Goal: Find specific page/section: Find specific page/section

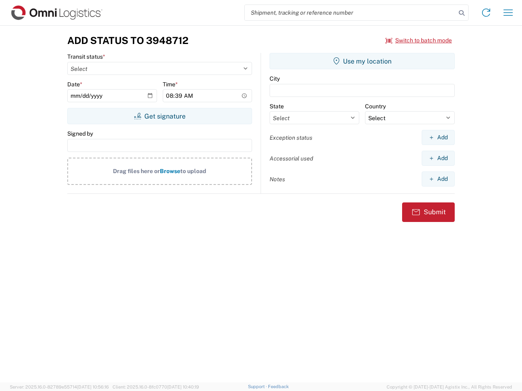
click at [350, 13] on input "search" at bounding box center [350, 12] width 211 height 15
click at [461, 13] on icon at bounding box center [461, 12] width 11 height 11
click at [486, 13] on icon at bounding box center [485, 12] width 13 height 13
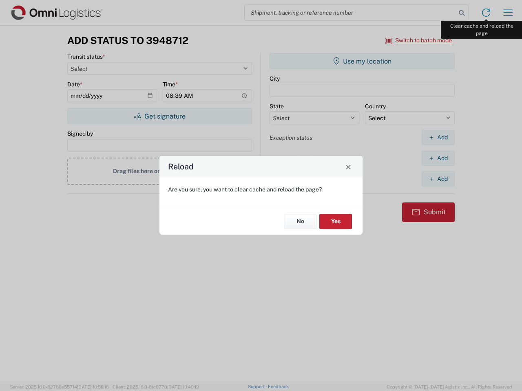
click at [508, 13] on div "Reload Are you sure, you want to clear cache and reload the page? No Yes" at bounding box center [261, 195] width 522 height 391
click at [419, 40] on div "Reload Are you sure, you want to clear cache and reload the page? No Yes" at bounding box center [261, 195] width 522 height 391
click at [159, 116] on div "Reload Are you sure, you want to clear cache and reload the page? No Yes" at bounding box center [261, 195] width 522 height 391
click at [362, 61] on div "Reload Are you sure, you want to clear cache and reload the page? No Yes" at bounding box center [261, 195] width 522 height 391
click at [438, 137] on div "Reload Are you sure, you want to clear cache and reload the page? No Yes" at bounding box center [261, 195] width 522 height 391
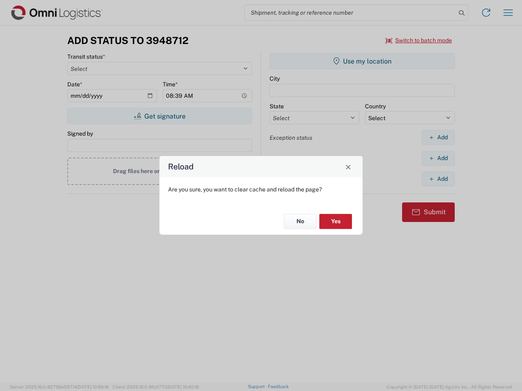
click at [438, 158] on div "Reload Are you sure, you want to clear cache and reload the page? No Yes" at bounding box center [261, 195] width 522 height 391
click at [438, 179] on div "Reload Are you sure, you want to clear cache and reload the page? No Yes" at bounding box center [261, 195] width 522 height 391
